Goal: Contribute content

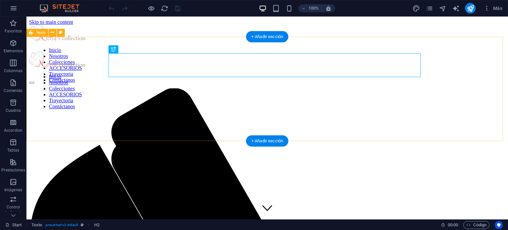
scroll to position [164, 0]
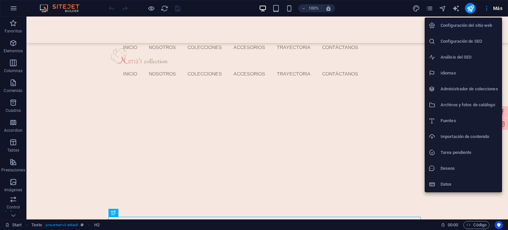
click at [462, 134] on h6 "Importación de contenido" at bounding box center [470, 137] width 58 height 8
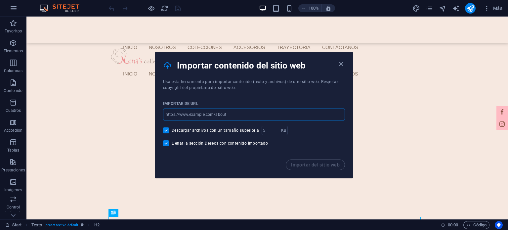
click at [301, 110] on input "url" at bounding box center [254, 115] width 182 height 12
click at [304, 103] on div "Importar de URL" at bounding box center [254, 104] width 182 height 10
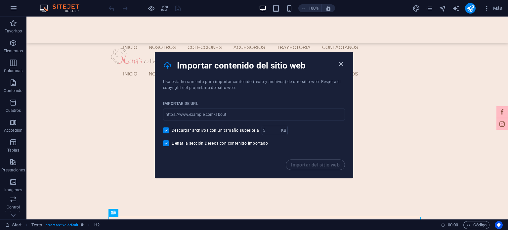
click at [338, 62] on icon "button" at bounding box center [342, 64] width 8 height 8
